Goal: Task Accomplishment & Management: Manage account settings

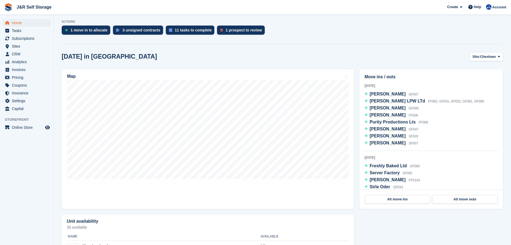
click at [347, 13] on span "J&R Self Storage Create Subscription Invoice Contact Deal Discount Page Help Ch…" at bounding box center [255, 7] width 511 height 14
click at [17, 54] on span "CRM" at bounding box center [28, 54] width 32 height 8
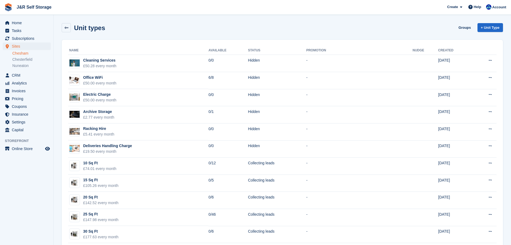
click at [139, 27] on div "Unit types Groups + Unit Type" at bounding box center [283, 27] width 442 height 9
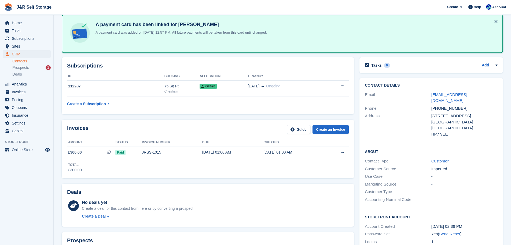
scroll to position [23, 0]
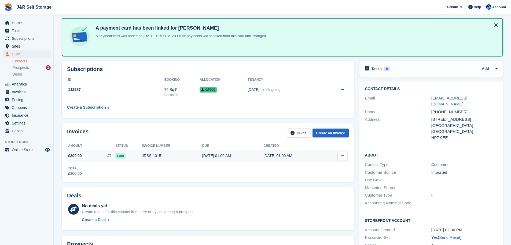
click at [161, 158] on div "JRSS-1015" at bounding box center [172, 156] width 60 height 6
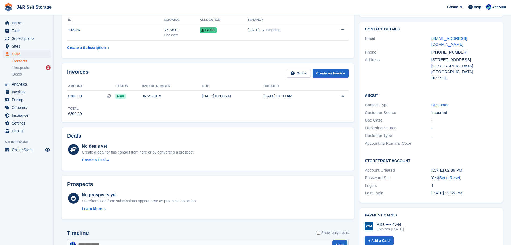
scroll to position [77, 0]
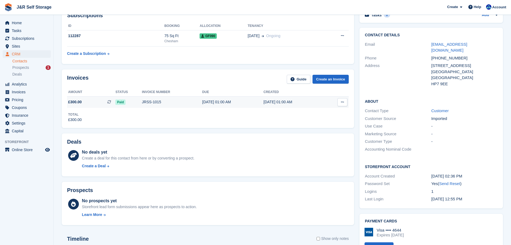
click at [159, 103] on div "JRSS-1015" at bounding box center [172, 102] width 60 height 6
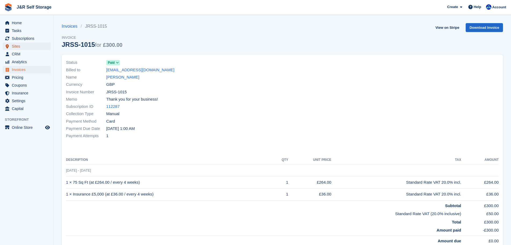
click at [17, 47] on span "Sites" at bounding box center [28, 46] width 32 height 8
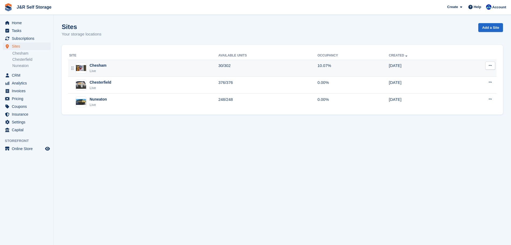
click at [91, 69] on div "Live" at bounding box center [98, 70] width 17 height 5
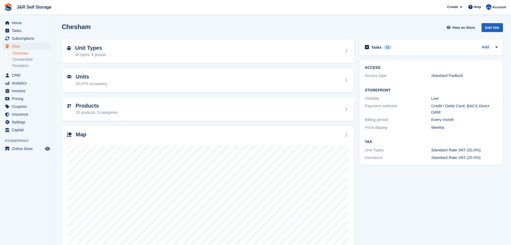
click at [498, 27] on div "Edit Site" at bounding box center [492, 27] width 21 height 9
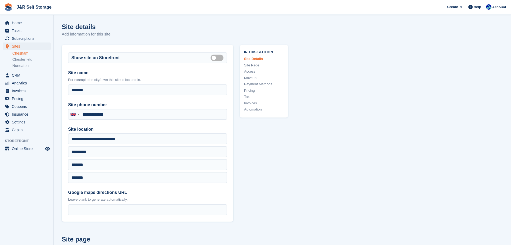
type input "**********"
click at [249, 72] on link "Access" at bounding box center [264, 71] width 40 height 5
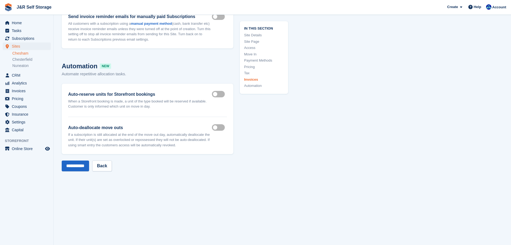
scroll to position [2311, 0]
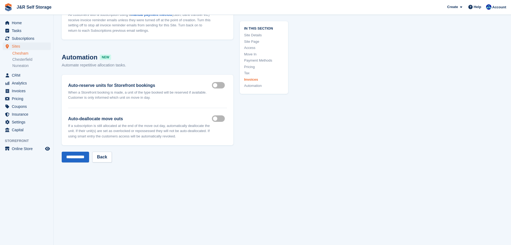
click at [252, 53] on link "Move In" at bounding box center [264, 53] width 40 height 5
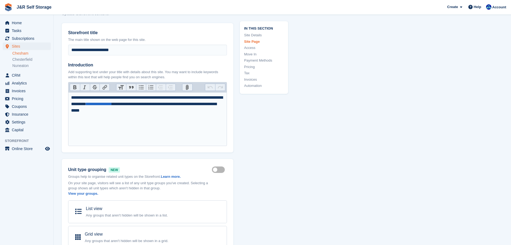
scroll to position [233, 0]
click at [265, 60] on link "Payment Methods" at bounding box center [264, 60] width 40 height 5
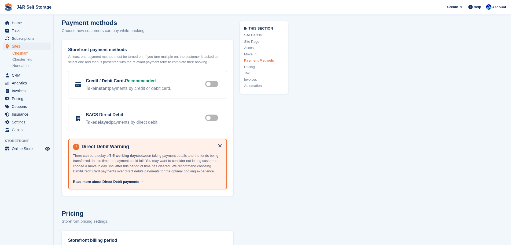
scroll to position [1676, 0]
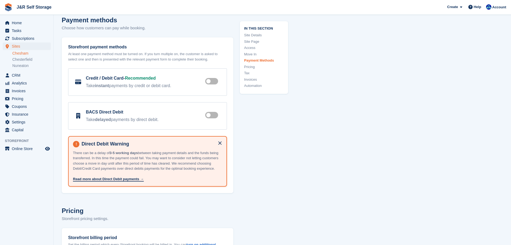
click at [251, 67] on link "Pricing" at bounding box center [264, 66] width 40 height 5
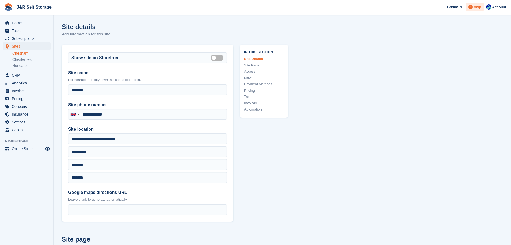
click at [477, 6] on span "Help" at bounding box center [478, 6] width 8 height 5
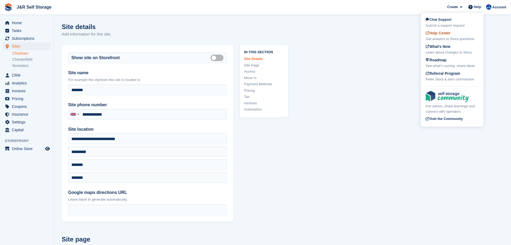
click at [447, 35] on span "Help Center" at bounding box center [438, 33] width 25 height 4
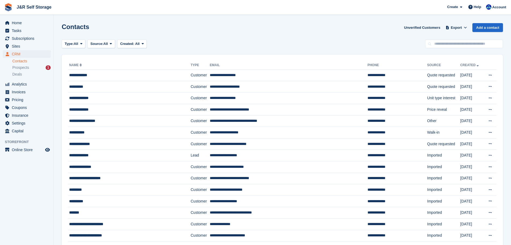
click at [254, 43] on div "Type: All All Lead Customer Source: All All Storefront Backoffice Pre-Opening i…" at bounding box center [283, 43] width 442 height 9
click at [17, 22] on span "Home" at bounding box center [28, 23] width 32 height 8
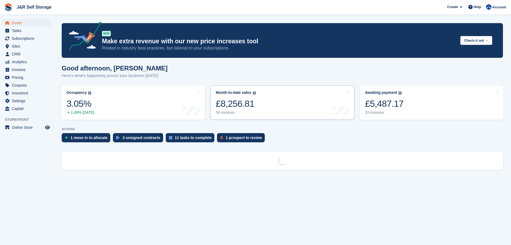
click at [276, 105] on link "Month-to-date sales The sum of all finalised invoices generated this month to d…" at bounding box center [282, 102] width 144 height 34
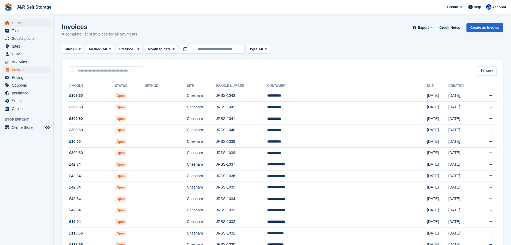
click at [19, 22] on span "Home" at bounding box center [28, 23] width 32 height 8
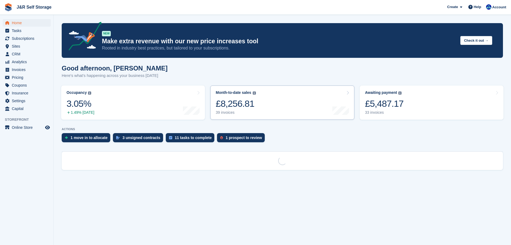
click at [267, 103] on link "Month-to-date sales The sum of all finalised invoices generated this month to d…" at bounding box center [282, 102] width 144 height 34
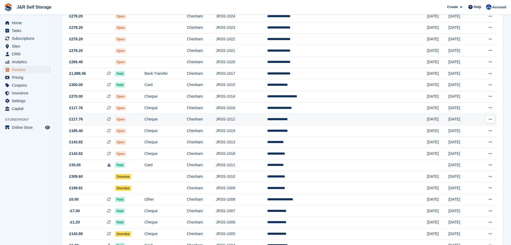
scroll to position [287, 0]
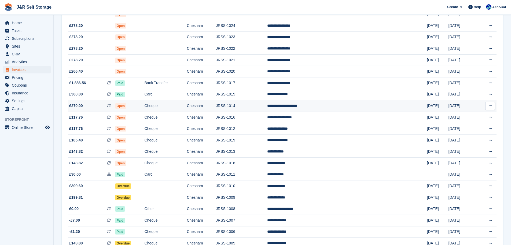
click at [127, 105] on span "Open" at bounding box center [121, 105] width 12 height 5
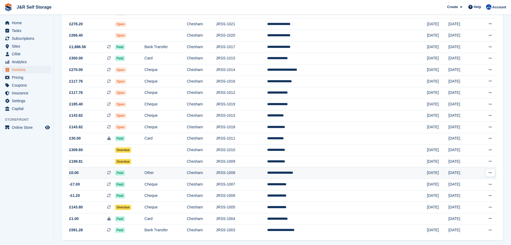
scroll to position [314, 0]
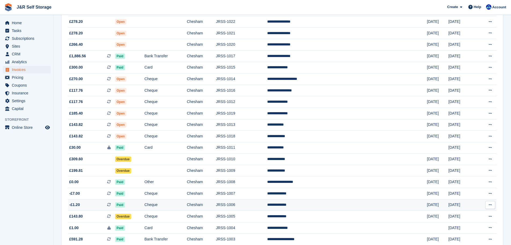
click at [267, 203] on td "JRSS-1006" at bounding box center [241, 205] width 51 height 12
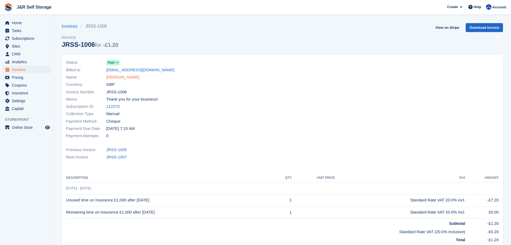
click at [125, 78] on link "Tina Proudlock" at bounding box center [122, 77] width 33 height 6
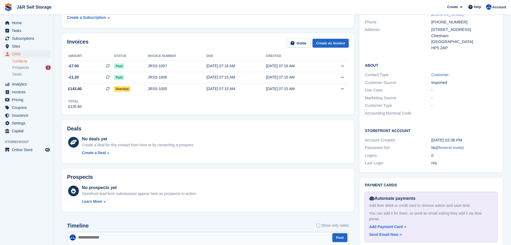
scroll to position [161, 0]
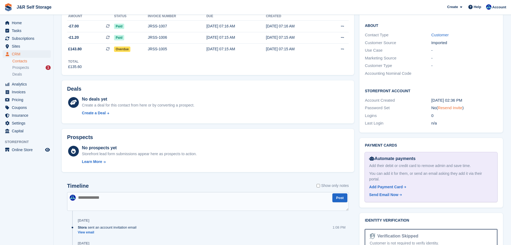
click at [451, 105] on link "Resend Invite" at bounding box center [450, 107] width 25 height 5
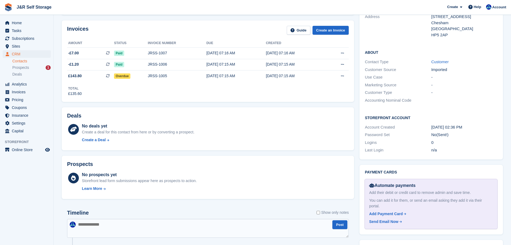
scroll to position [0, 0]
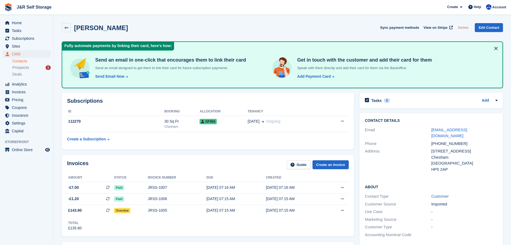
click at [345, 32] on div "Tina Proudlock Sync payment methods View on Stripe Delete Edit Contact" at bounding box center [283, 27] width 442 height 9
click at [319, 32] on div "Tina Proudlock Sync payment methods View on Stripe Delete Edit Contact" at bounding box center [282, 28] width 447 height 17
click at [319, 31] on div "Tina Proudlock Sync payment methods View on Stripe Delete Edit Contact" at bounding box center [283, 27] width 442 height 9
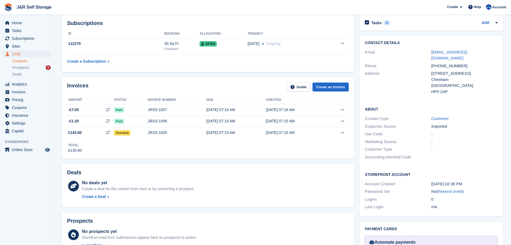
scroll to position [81, 0]
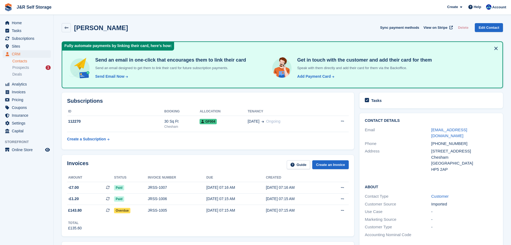
scroll to position [81, 0]
click at [112, 76] on div "Send Email Now" at bounding box center [109, 77] width 29 height 6
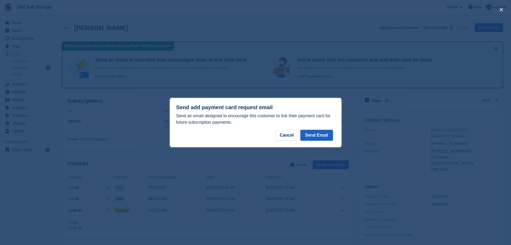
click at [315, 136] on button "Send Email" at bounding box center [317, 135] width 32 height 11
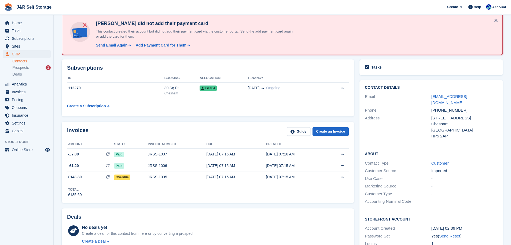
scroll to position [27, 0]
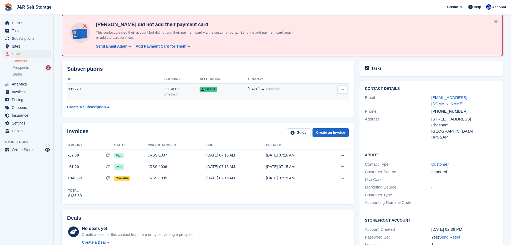
click at [155, 90] on div "112270" at bounding box center [115, 89] width 97 height 6
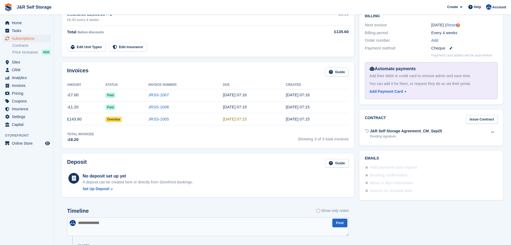
scroll to position [134, 0]
click at [491, 131] on button at bounding box center [493, 132] width 10 height 8
click at [465, 143] on p "Void contract" at bounding box center [472, 142] width 47 height 7
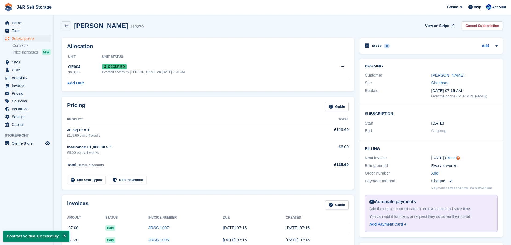
scroll to position [0, 0]
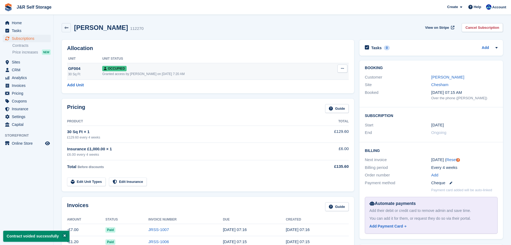
click at [84, 72] on div "30 Sq Ft" at bounding box center [85, 74] width 34 height 5
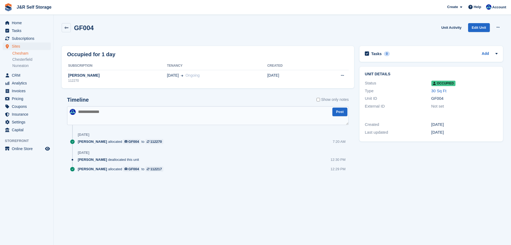
click at [381, 35] on div "GF004 Unit Activity Edit Unit Overlock Repossess Deallocate" at bounding box center [283, 30] width 442 height 15
click at [89, 76] on div "[PERSON_NAME]" at bounding box center [117, 75] width 100 height 6
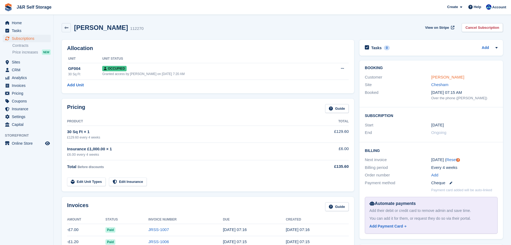
click at [446, 79] on link "[PERSON_NAME]" at bounding box center [448, 77] width 33 height 5
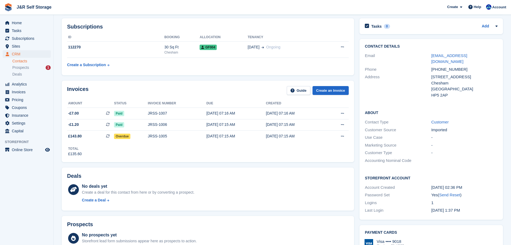
scroll to position [81, 0]
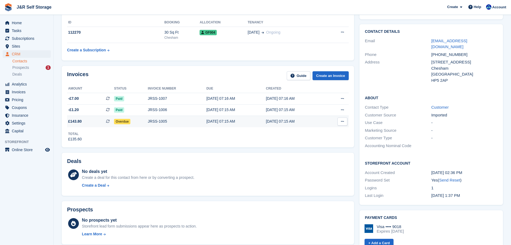
click at [166, 121] on div "JRSS-1005" at bounding box center [177, 121] width 59 height 6
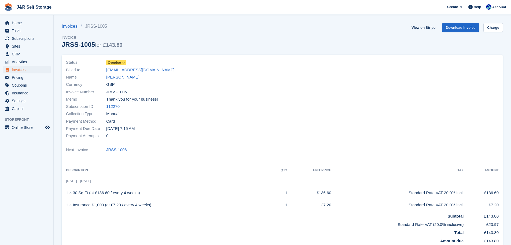
click at [123, 61] on icon at bounding box center [123, 62] width 3 height 3
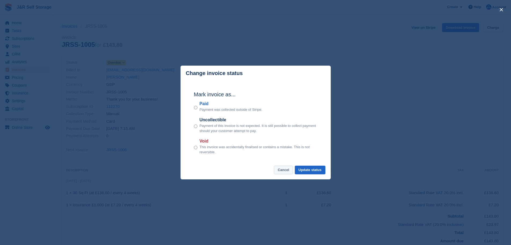
click at [281, 172] on button "Cancel" at bounding box center [283, 169] width 19 height 9
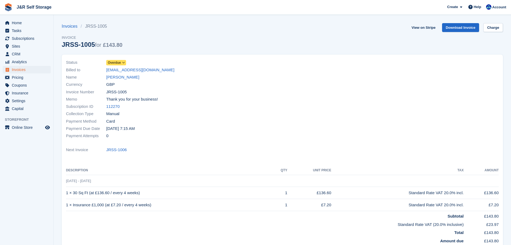
click at [218, 96] on div "Memo Thank you for your business!" at bounding box center [172, 99] width 213 height 7
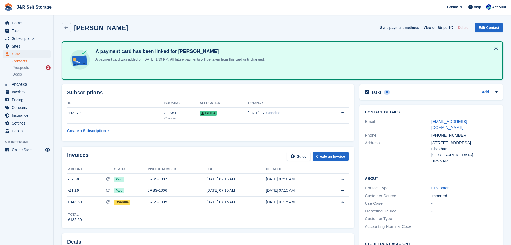
scroll to position [81, 0]
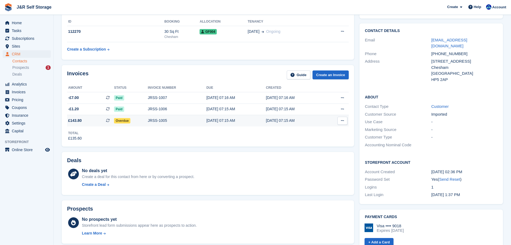
click at [300, 121] on div "05 Oct, 07:15 AM" at bounding box center [296, 121] width 60 height 6
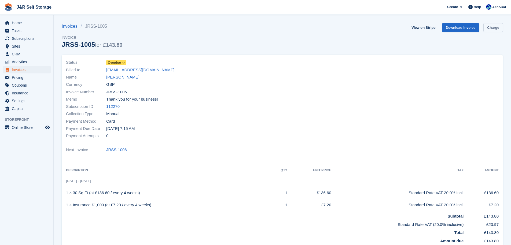
click at [494, 28] on link "Charge" at bounding box center [494, 27] width 20 height 9
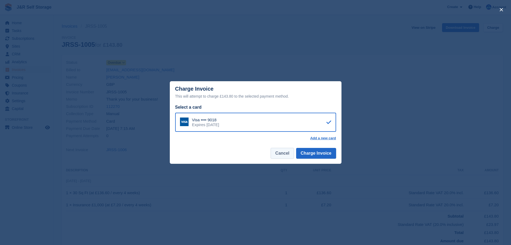
click at [287, 155] on button "Cancel" at bounding box center [282, 153] width 23 height 11
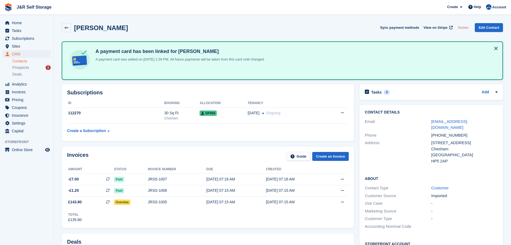
scroll to position [72, 0]
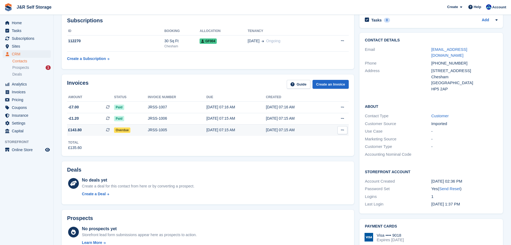
click at [92, 130] on span "£143.80 This is a recurring subscription invoice." at bounding box center [90, 130] width 47 height 6
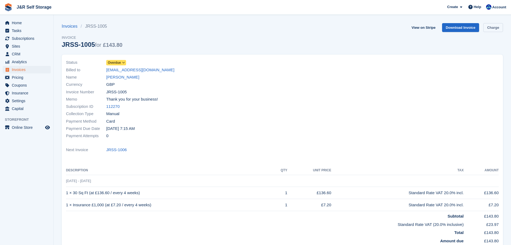
click at [490, 28] on link "Charge" at bounding box center [494, 27] width 20 height 9
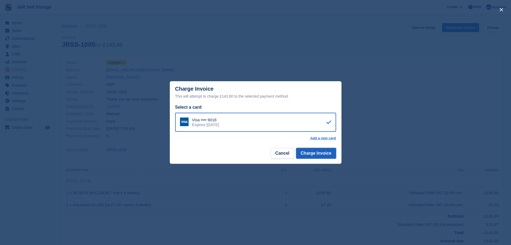
click at [319, 155] on button "Charge Invoice" at bounding box center [316, 153] width 40 height 11
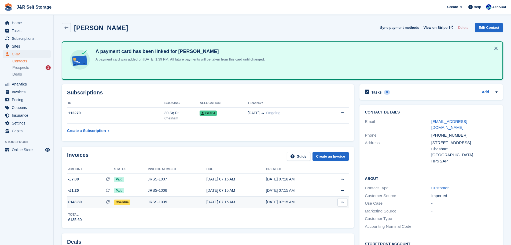
scroll to position [72, 0]
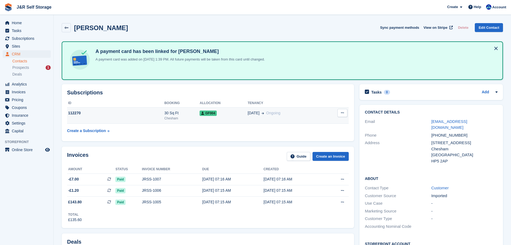
click at [136, 119] on td "112270" at bounding box center [115, 115] width 97 height 16
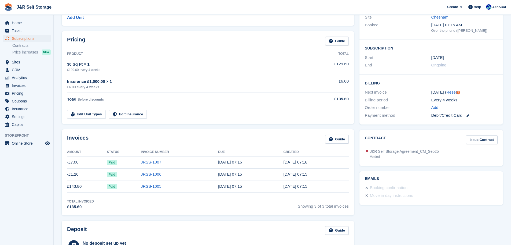
scroll to position [81, 0]
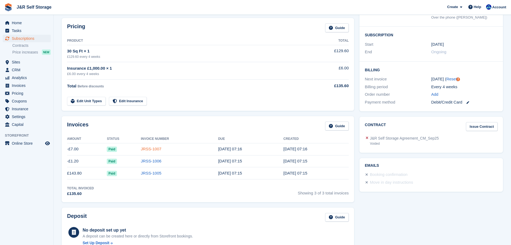
click at [155, 149] on link "JRSS-1007" at bounding box center [151, 148] width 21 height 5
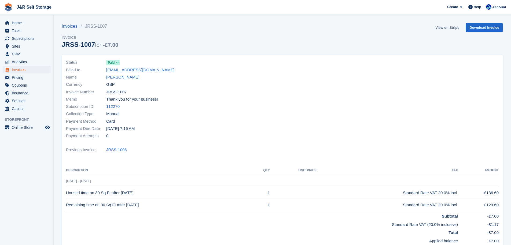
click at [453, 29] on link "View on Stripe" at bounding box center [447, 27] width 28 height 9
click at [114, 106] on link "112270" at bounding box center [112, 106] width 13 height 6
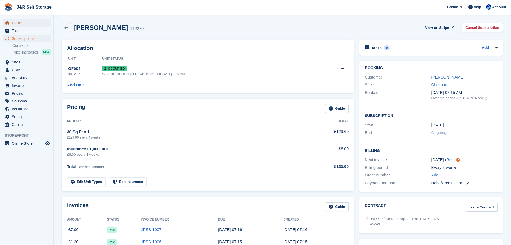
click at [19, 23] on span "Home" at bounding box center [28, 23] width 32 height 8
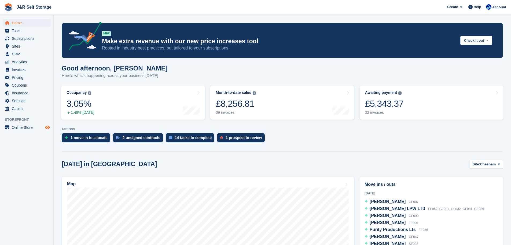
click at [48, 128] on icon "Preview store" at bounding box center [47, 127] width 5 height 4
click at [18, 45] on span "Sites" at bounding box center [28, 46] width 32 height 8
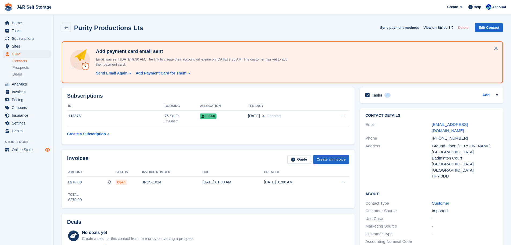
click at [48, 150] on icon "Preview store" at bounding box center [47, 149] width 5 height 4
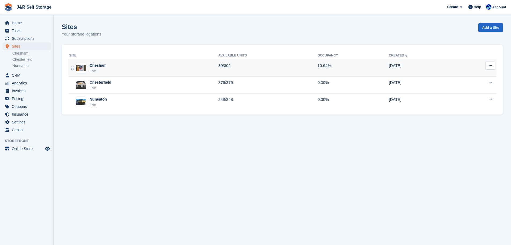
click at [99, 68] on div "Chesham" at bounding box center [98, 66] width 17 height 6
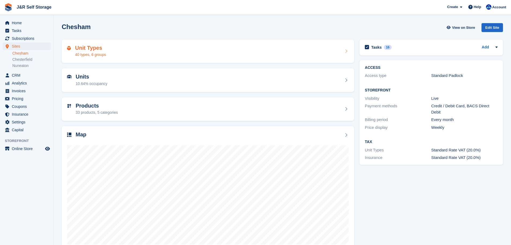
click at [89, 51] on div "Unit Types 40 types, 6 groups" at bounding box center [90, 51] width 31 height 13
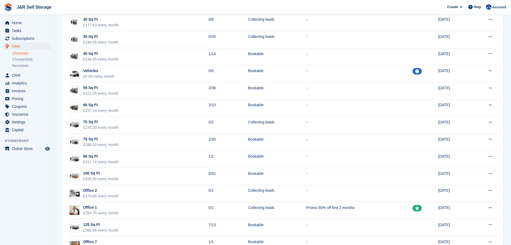
scroll to position [210, 0]
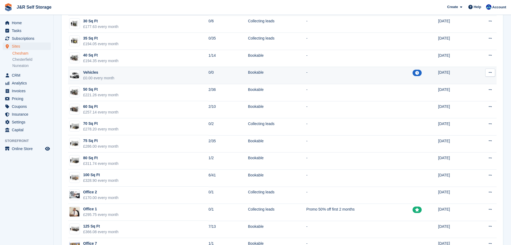
click at [95, 76] on div "£0.00 every month" at bounding box center [98, 78] width 31 height 6
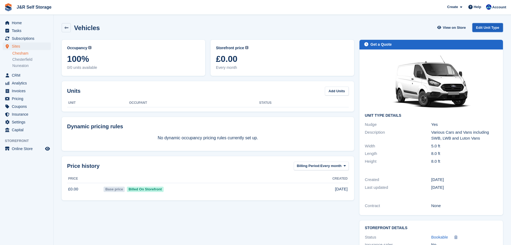
click at [490, 29] on link "Edit Unit Type" at bounding box center [488, 27] width 31 height 9
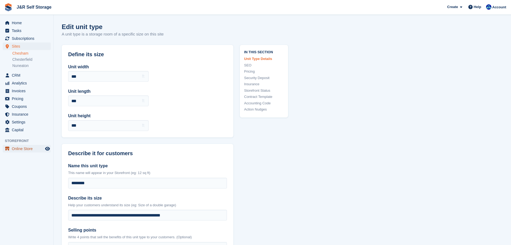
click at [20, 149] on span "Online Store" at bounding box center [28, 149] width 32 height 8
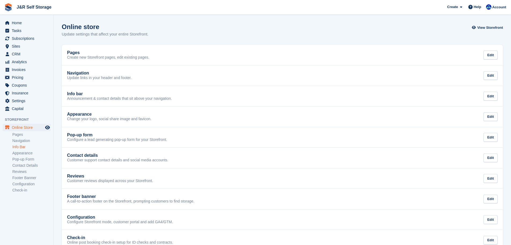
click at [19, 147] on link "Info Bar" at bounding box center [31, 146] width 38 height 5
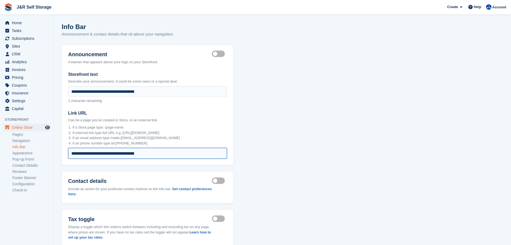
click at [98, 155] on input "**********" at bounding box center [147, 153] width 159 height 11
drag, startPoint x: 152, startPoint y: 155, endPoint x: 23, endPoint y: 151, distance: 129.2
click at [24, 150] on div "Home Tasks Subscriptions Subscriptions Subscriptions Contracts Price increases …" at bounding box center [255, 139] width 511 height 278
type input "**********"
click at [283, 125] on section "**********" at bounding box center [283, 139] width 458 height 278
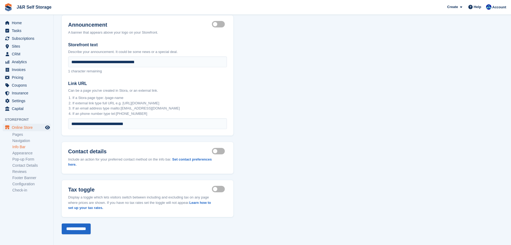
scroll to position [33, 0]
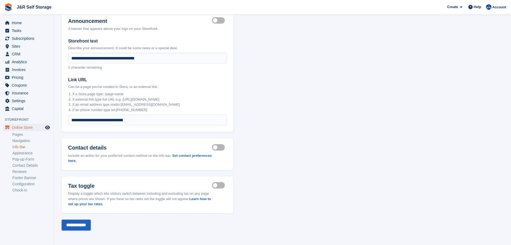
click at [70, 224] on input "**********" at bounding box center [76, 224] width 29 height 11
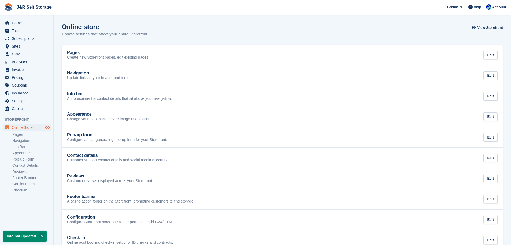
click at [48, 128] on icon "Preview store" at bounding box center [47, 127] width 5 height 4
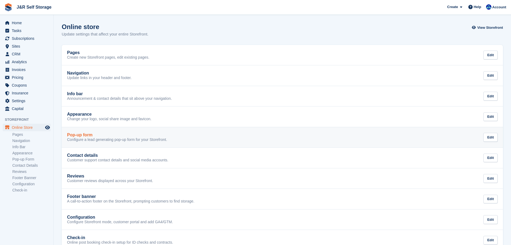
click at [93, 138] on p "Configure a lead generating pop-up form for your Storefront." at bounding box center [117, 139] width 100 height 5
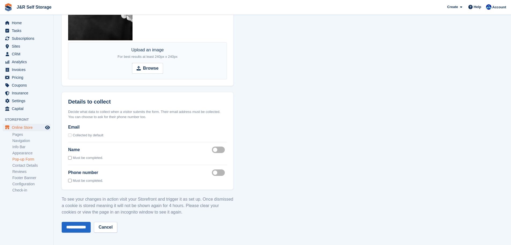
scroll to position [522, 0]
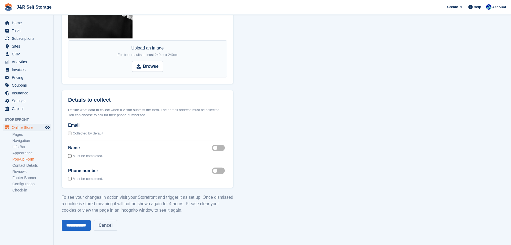
click at [114, 226] on link "Cancel" at bounding box center [105, 225] width 23 height 11
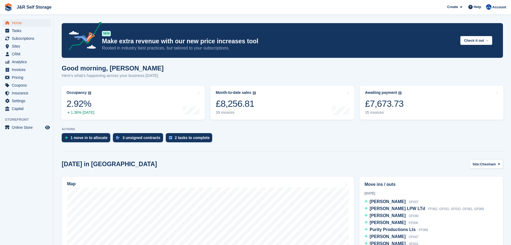
scroll to position [81, 0]
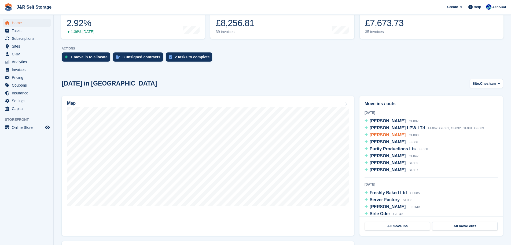
click at [385, 136] on span "[PERSON_NAME]" at bounding box center [388, 134] width 36 height 5
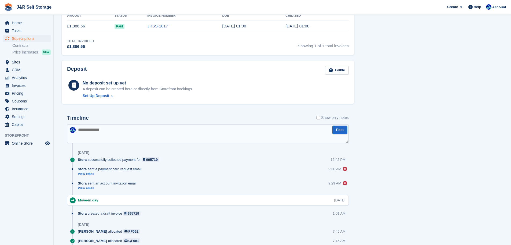
scroll to position [322, 0]
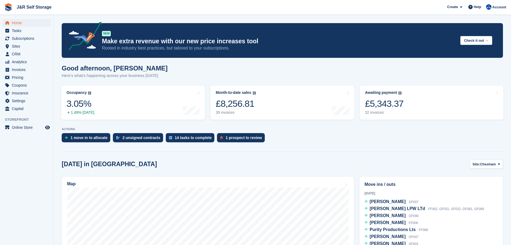
scroll to position [81, 0]
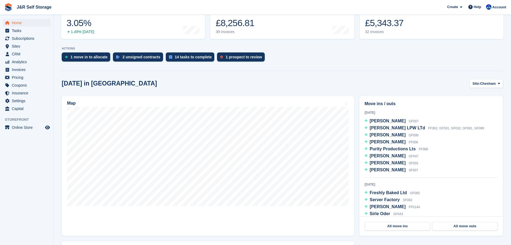
click at [392, 121] on span "[PERSON_NAME]" at bounding box center [388, 120] width 36 height 5
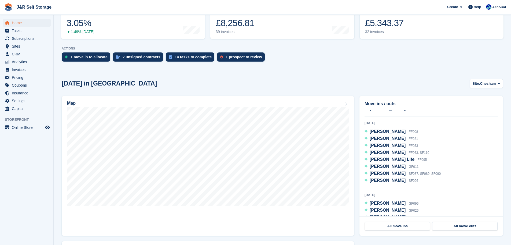
scroll to position [134, 0]
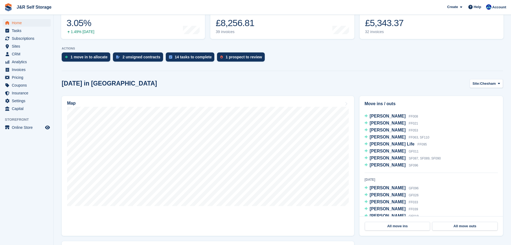
click at [126, 83] on div "Today in Chesham Site: Chesham Chesham Chesterfield Nuneaton" at bounding box center [283, 83] width 442 height 9
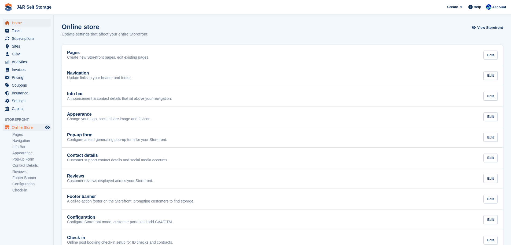
click at [18, 23] on span "Home" at bounding box center [28, 23] width 32 height 8
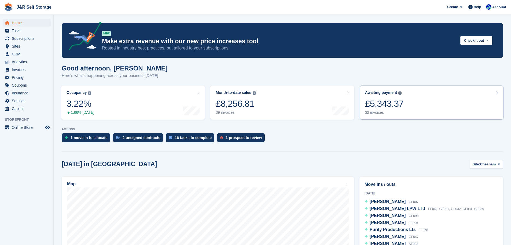
click at [398, 109] on div "£5,343.37" at bounding box center [384, 103] width 39 height 11
click at [247, 104] on div "£8,256.81" at bounding box center [236, 103] width 40 height 11
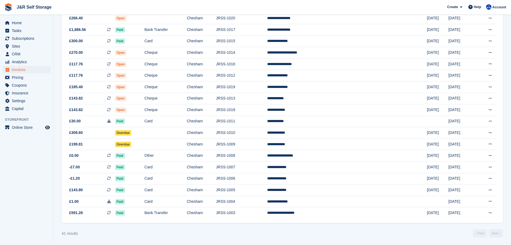
scroll to position [341, 0]
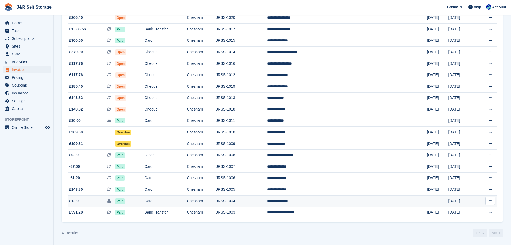
click at [187, 201] on td "Card" at bounding box center [166, 201] width 42 height 12
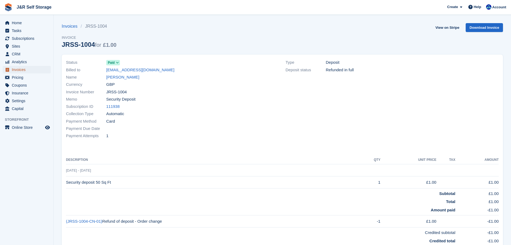
click at [21, 70] on span "Invoices" at bounding box center [28, 70] width 32 height 8
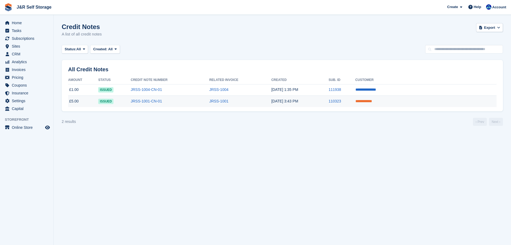
click at [372, 102] on link "**********" at bounding box center [364, 101] width 17 height 4
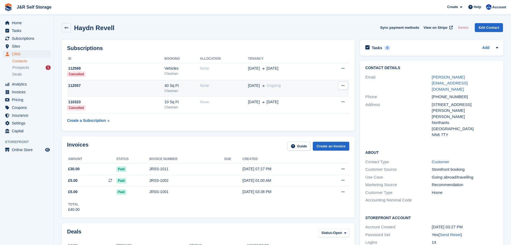
click at [286, 86] on div "17 Oct Ongoing" at bounding box center [285, 86] width 75 height 6
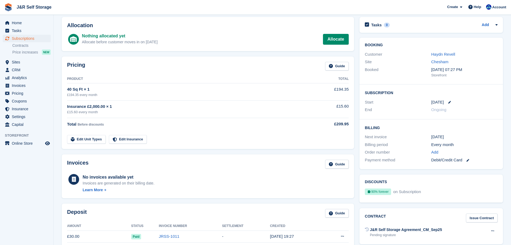
scroll to position [107, 0]
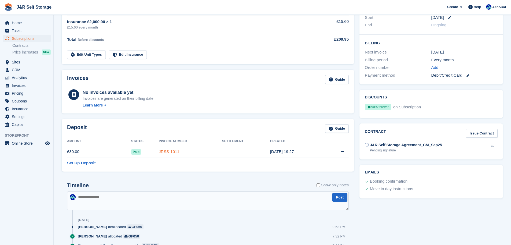
click at [166, 151] on link "JRSS-1011" at bounding box center [169, 151] width 21 height 5
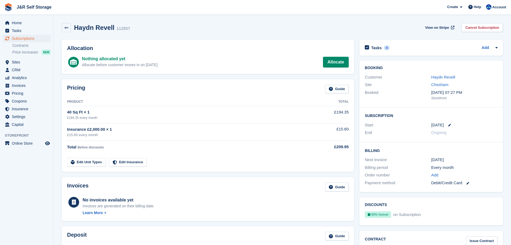
scroll to position [107, 0]
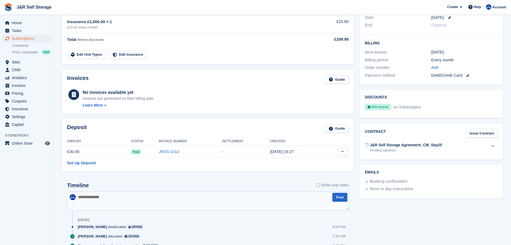
click at [342, 151] on icon at bounding box center [342, 151] width 3 height 3
click at [319, 161] on p "Settle deposit" at bounding box center [321, 161] width 47 height 7
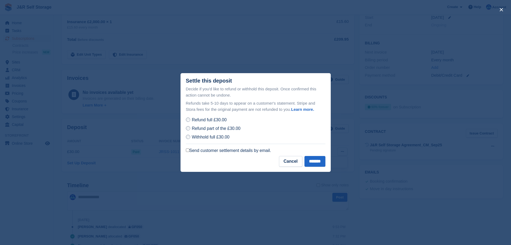
click at [187, 152] on label "Send customer settlement details by email." at bounding box center [228, 150] width 85 height 5
click at [309, 160] on input "*******" at bounding box center [315, 161] width 21 height 11
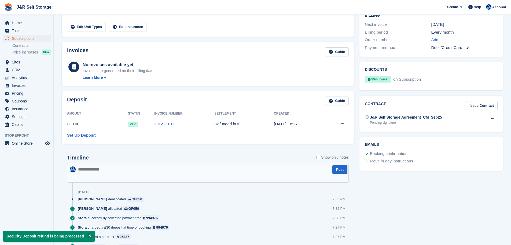
scroll to position [162, 0]
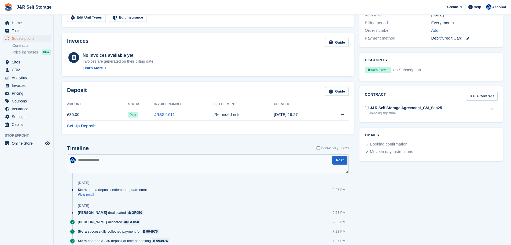
scroll to position [135, 0]
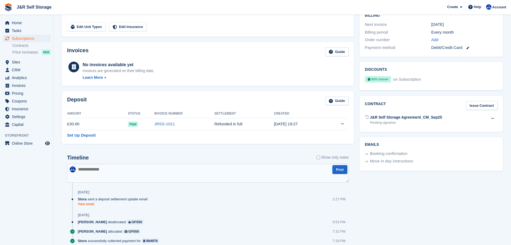
click at [89, 204] on link "View email" at bounding box center [114, 204] width 72 height 5
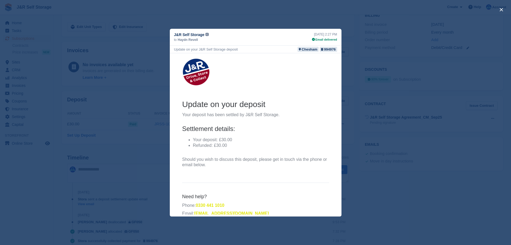
scroll to position [9, 0]
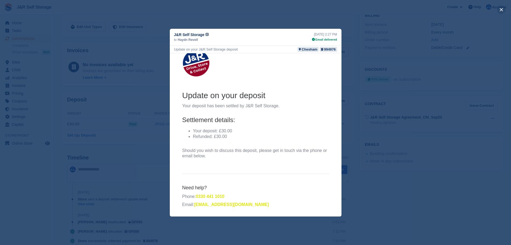
click at [502, 11] on button "close" at bounding box center [501, 9] width 9 height 9
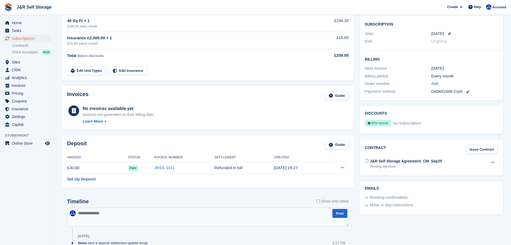
scroll to position [81, 0]
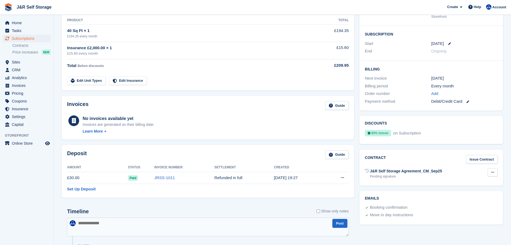
click at [495, 173] on button at bounding box center [493, 172] width 10 height 8
drag, startPoint x: 472, startPoint y: 183, endPoint x: 278, endPoint y: 30, distance: 247.7
click at [472, 183] on p "Void contract" at bounding box center [472, 182] width 47 height 7
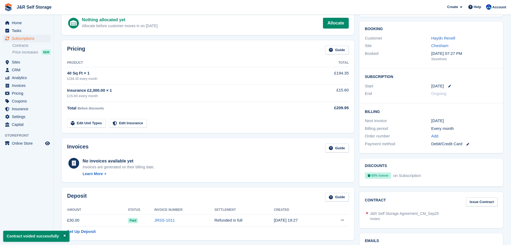
scroll to position [0, 0]
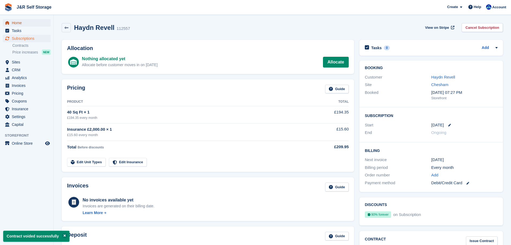
click at [19, 23] on span "Home" at bounding box center [28, 23] width 32 height 8
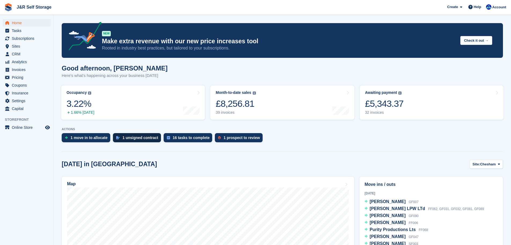
click at [127, 139] on div "1 unsigned contract" at bounding box center [141, 137] width 36 height 4
click at [96, 138] on div "1 move in to allocate" at bounding box center [89, 137] width 37 height 4
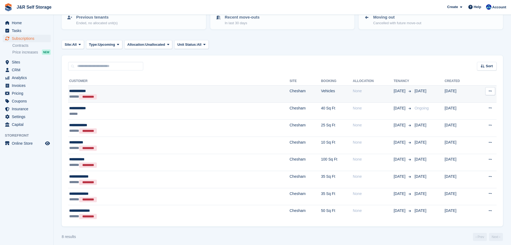
scroll to position [68, 0]
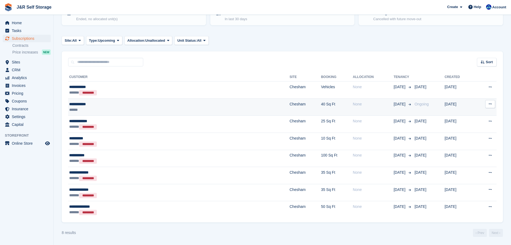
click at [114, 109] on div "******" at bounding box center [125, 110] width 112 height 6
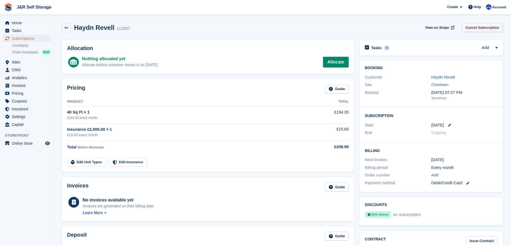
click at [475, 29] on link "Cancel Subscription" at bounding box center [482, 27] width 41 height 9
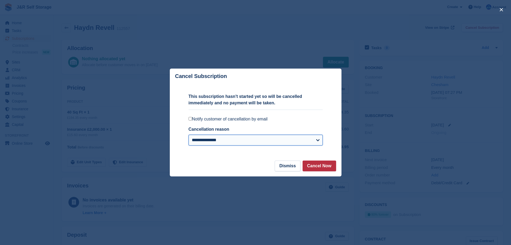
click at [266, 142] on select "**********" at bounding box center [256, 139] width 134 height 11
select select "*****"
click at [189, 135] on select "**********" at bounding box center [256, 139] width 134 height 11
click at [291, 167] on button "Dismiss" at bounding box center [287, 165] width 25 height 11
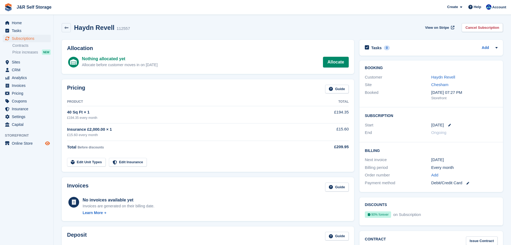
click at [49, 143] on icon "Preview store" at bounding box center [47, 143] width 5 height 4
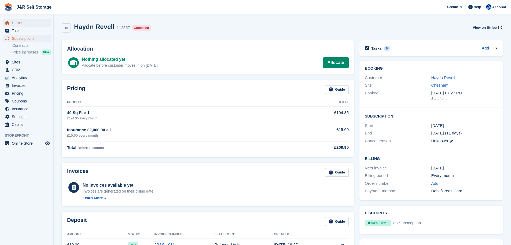
click at [15, 22] on span "Home" at bounding box center [28, 23] width 32 height 8
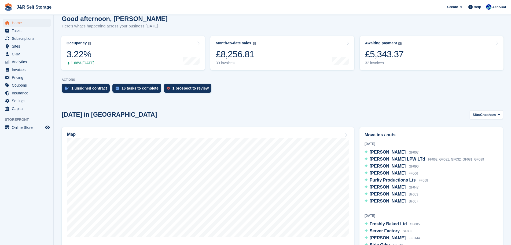
scroll to position [54, 0]
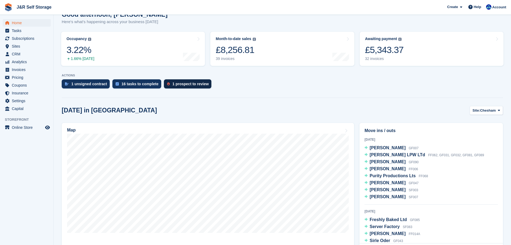
click at [173, 82] on div "1 prospect to review" at bounding box center [191, 84] width 36 height 4
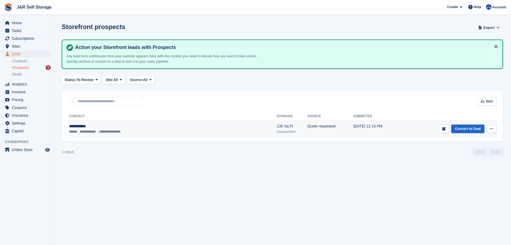
click at [494, 130] on button at bounding box center [492, 129] width 10 height 8
click at [462, 158] on p "Delete prospect" at bounding box center [471, 157] width 47 height 7
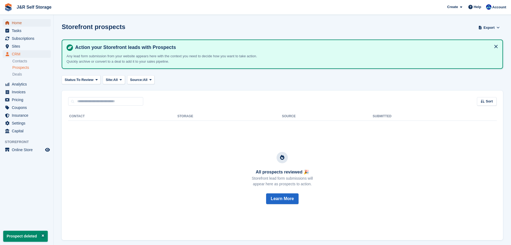
click at [17, 23] on span "Home" at bounding box center [28, 23] width 32 height 8
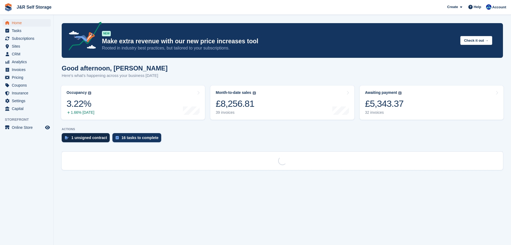
click at [83, 139] on div "1 unsigned contract" at bounding box center [89, 137] width 36 height 4
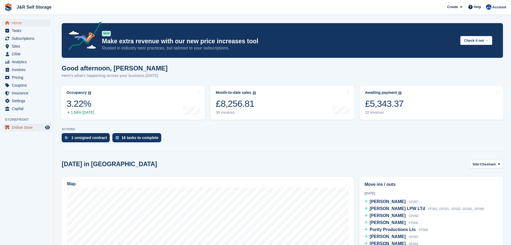
click at [31, 127] on span "Online Store" at bounding box center [28, 127] width 32 height 8
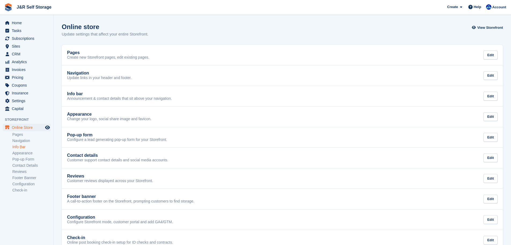
click at [21, 147] on link "Info Bar" at bounding box center [31, 146] width 38 height 5
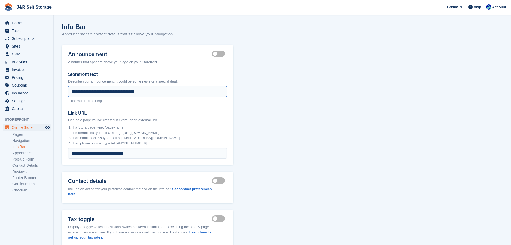
drag, startPoint x: 104, startPoint y: 93, endPoint x: 80, endPoint y: 92, distance: 24.4
click at [80, 92] on input "**********" at bounding box center [147, 91] width 159 height 11
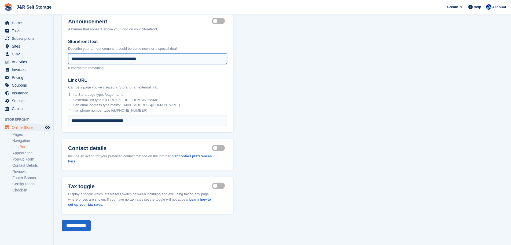
scroll to position [33, 0]
type input "**********"
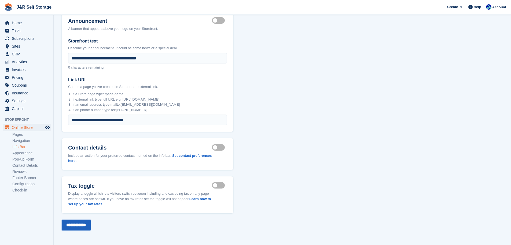
click at [81, 226] on input "**********" at bounding box center [76, 224] width 29 height 11
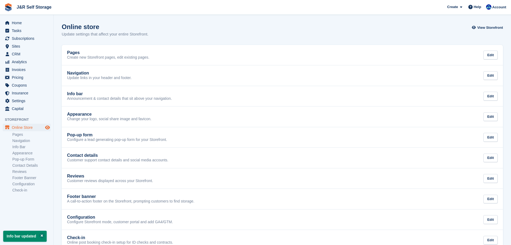
click at [49, 128] on icon "Preview store" at bounding box center [47, 127] width 5 height 4
click at [20, 147] on link "Info Bar" at bounding box center [31, 146] width 38 height 5
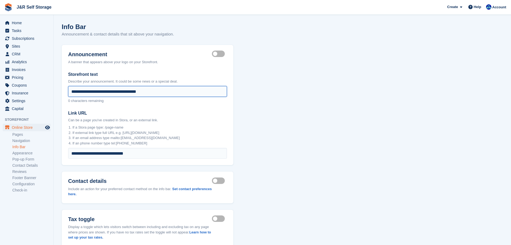
click at [79, 92] on input "**********" at bounding box center [147, 91] width 159 height 11
click at [144, 94] on input "**********" at bounding box center [147, 91] width 159 height 11
click at [87, 90] on input "**********" at bounding box center [147, 91] width 159 height 11
click at [156, 91] on input "**********" at bounding box center [147, 91] width 159 height 11
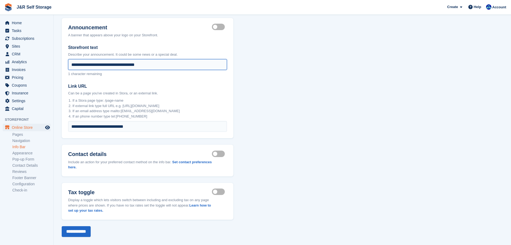
scroll to position [33, 0]
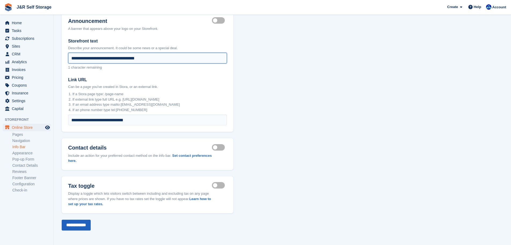
type input "**********"
click at [82, 224] on input "**********" at bounding box center [76, 224] width 29 height 11
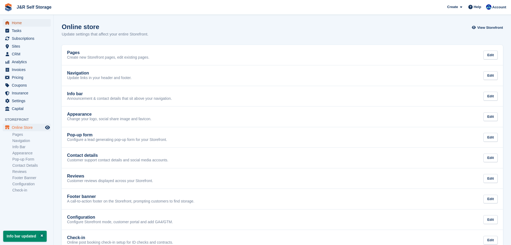
click at [19, 21] on span "Home" at bounding box center [28, 23] width 32 height 8
